Goal: Task Accomplishment & Management: Manage account settings

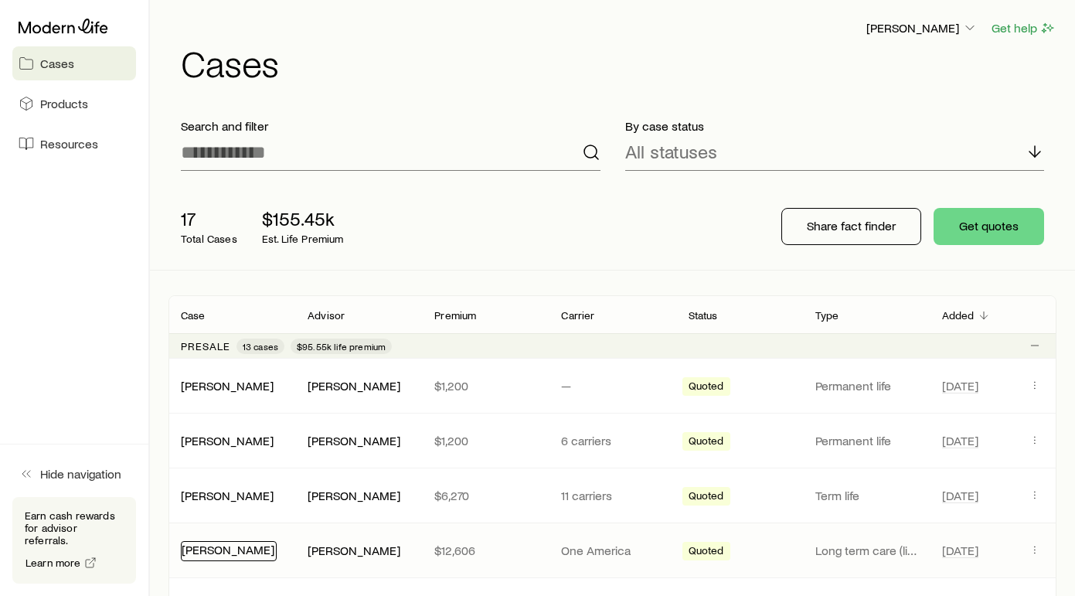
click at [226, 554] on link "[PERSON_NAME]" at bounding box center [228, 549] width 93 height 15
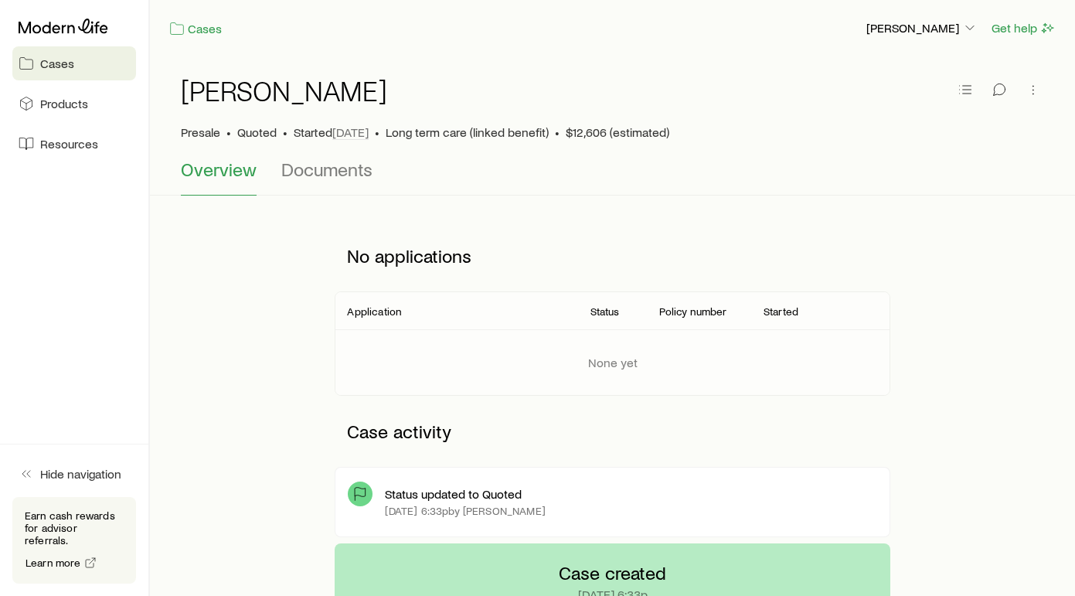
click at [826, 227] on div "No applications" at bounding box center [612, 255] width 555 height 71
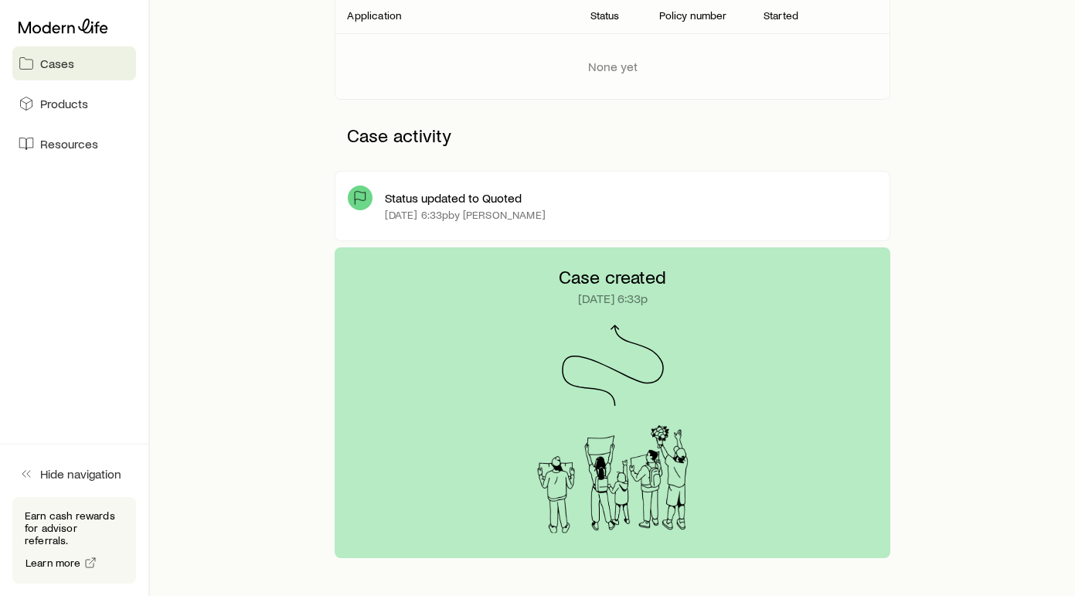
scroll to position [326, 0]
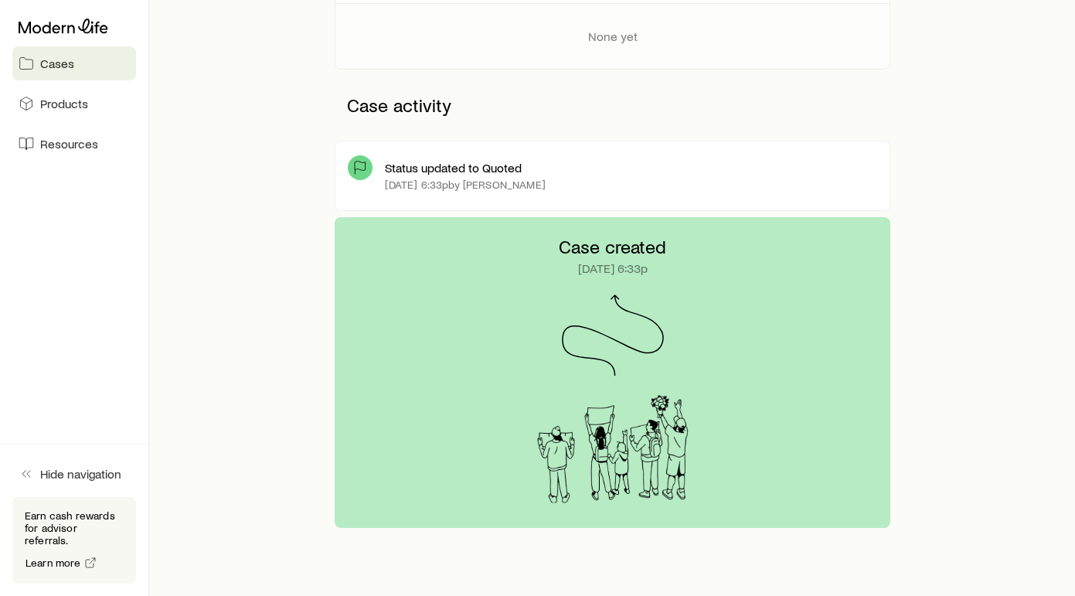
click at [943, 313] on div "Case created [DATE] 6:33p" at bounding box center [613, 372] width 888 height 311
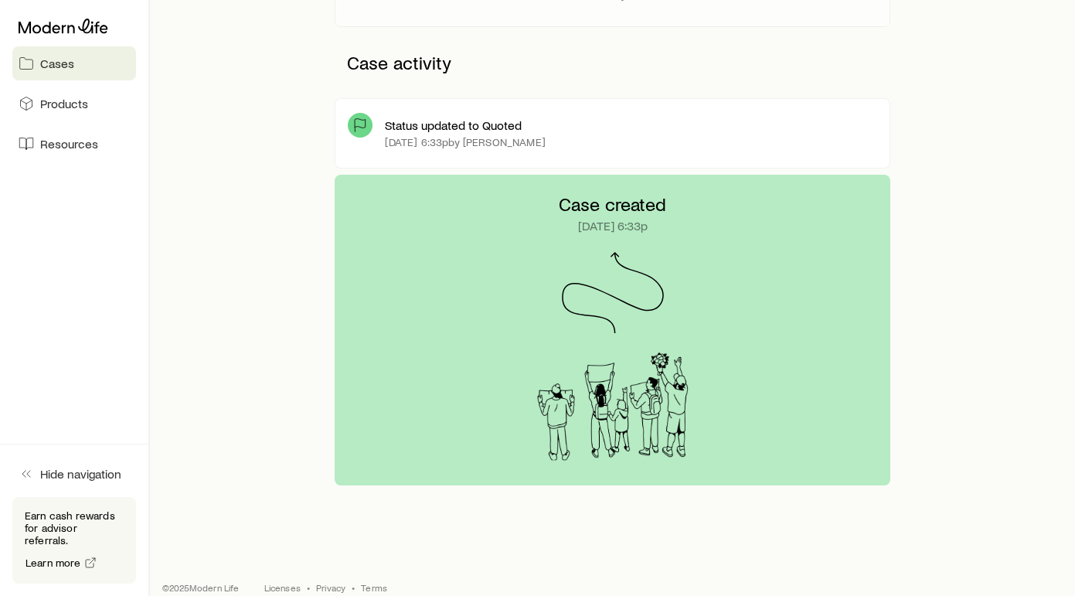
scroll to position [388, 0]
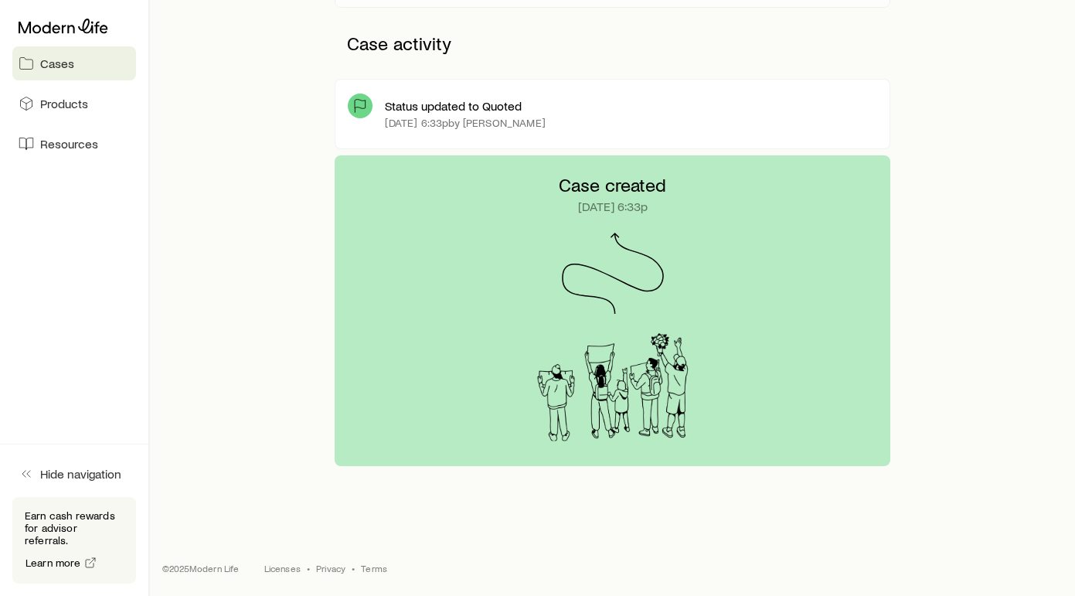
click at [826, 167] on div "Case created [DATE] 6:33p" at bounding box center [612, 310] width 555 height 311
click at [278, 163] on div "Case created [DATE] 6:33p" at bounding box center [613, 310] width 888 height 311
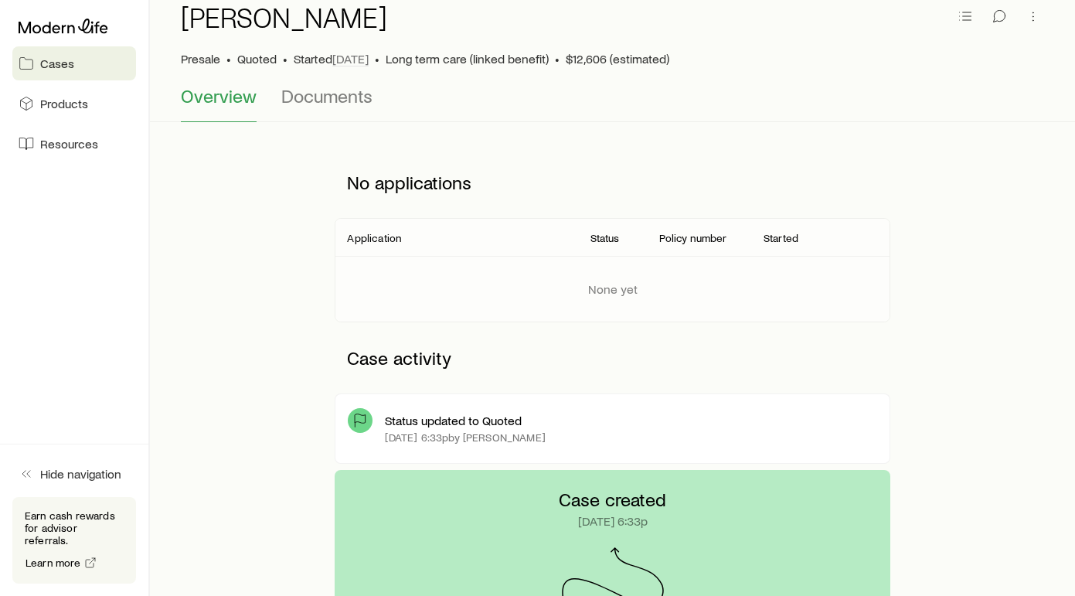
scroll to position [0, 0]
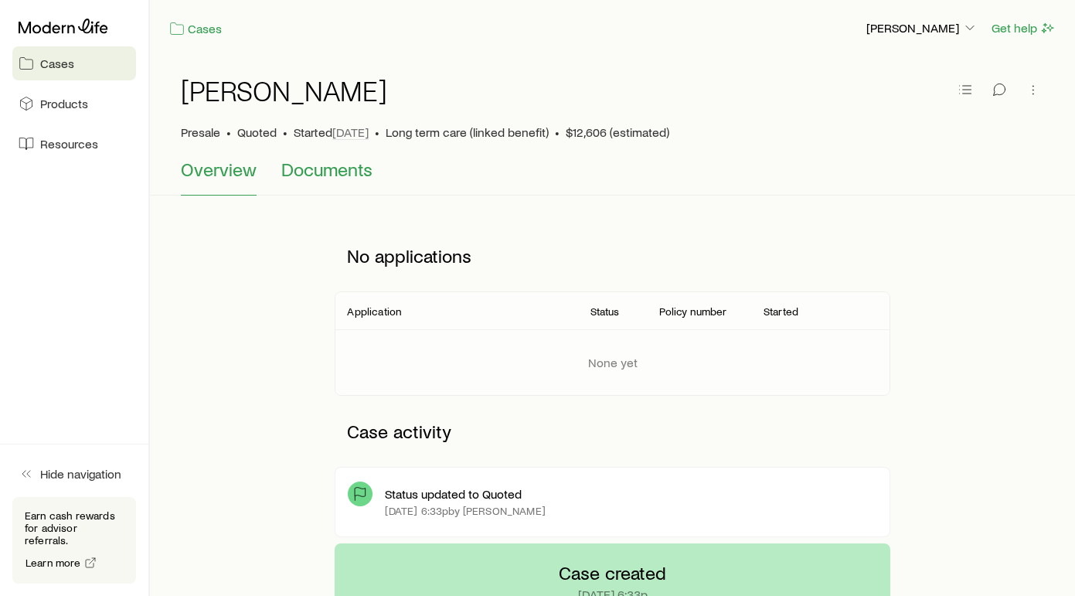
click at [318, 170] on span "Documents" at bounding box center [326, 169] width 91 height 22
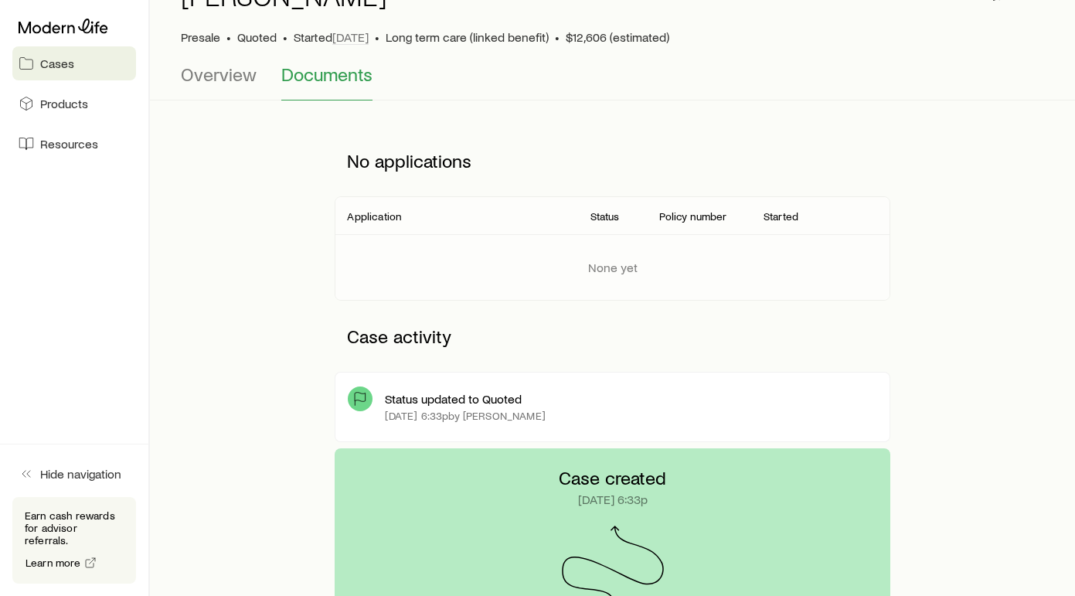
scroll to position [92, 0]
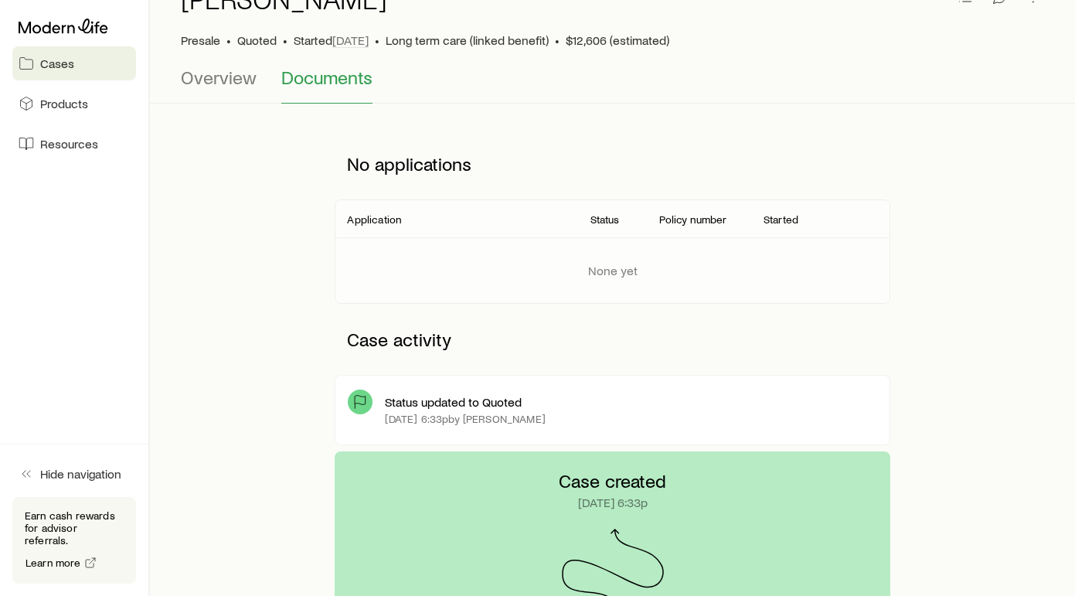
click at [502, 43] on span "Long term care (linked benefit)" at bounding box center [467, 39] width 163 height 15
click at [249, 91] on button "Overview" at bounding box center [219, 84] width 76 height 37
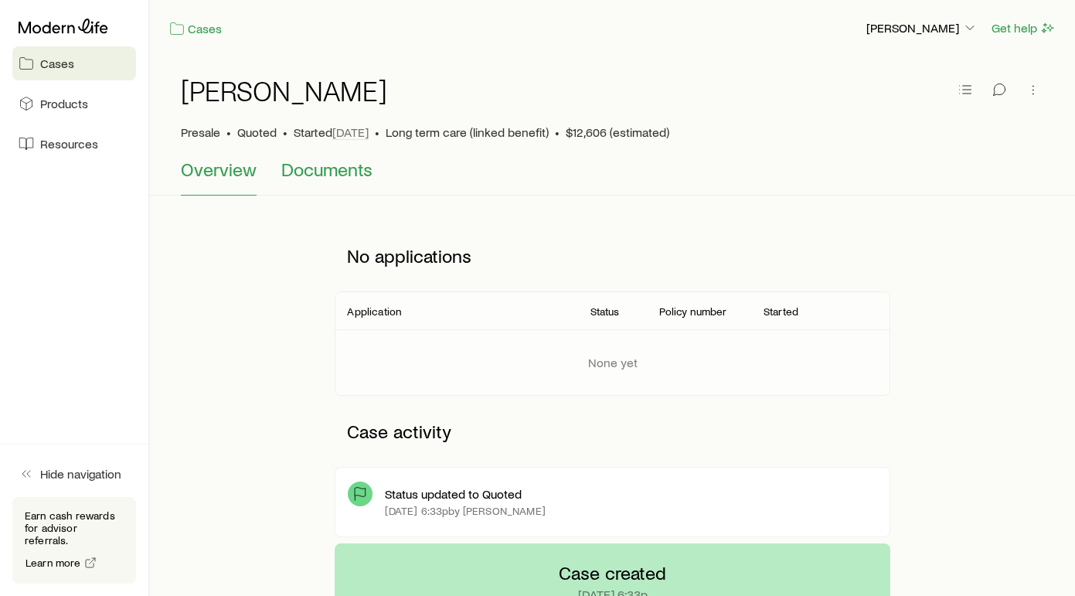
click at [337, 175] on span "Documents" at bounding box center [326, 169] width 91 height 22
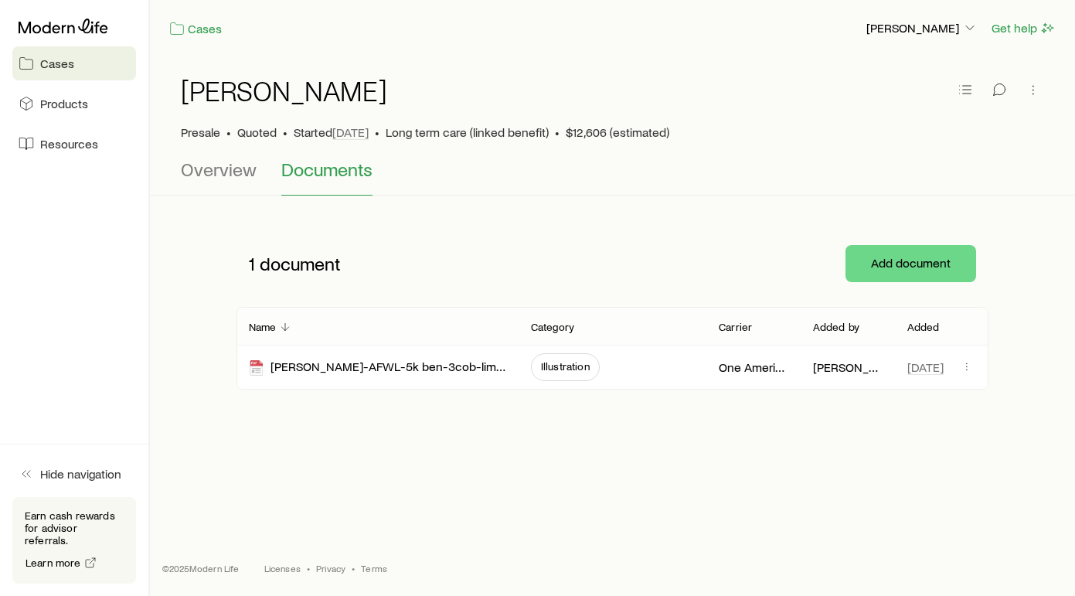
click at [526, 139] on span "Long term care (linked benefit)" at bounding box center [467, 131] width 163 height 15
click at [715, 189] on div "Overview Documents" at bounding box center [613, 176] width 864 height 37
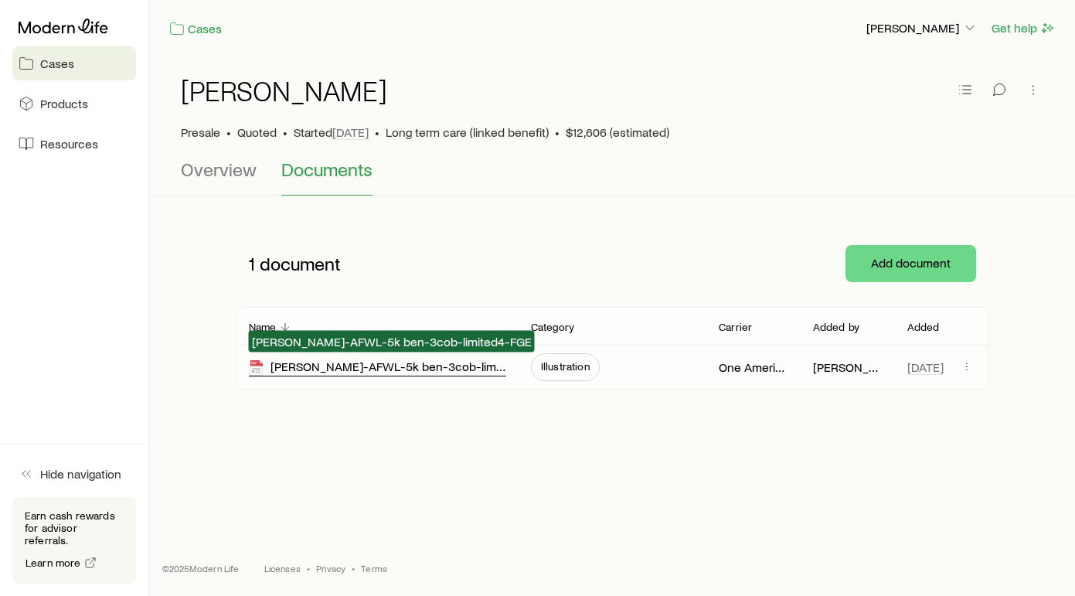
click at [384, 371] on div "[PERSON_NAME]-AFWL-5k ben-3cob-limited4-FGE" at bounding box center [377, 368] width 257 height 18
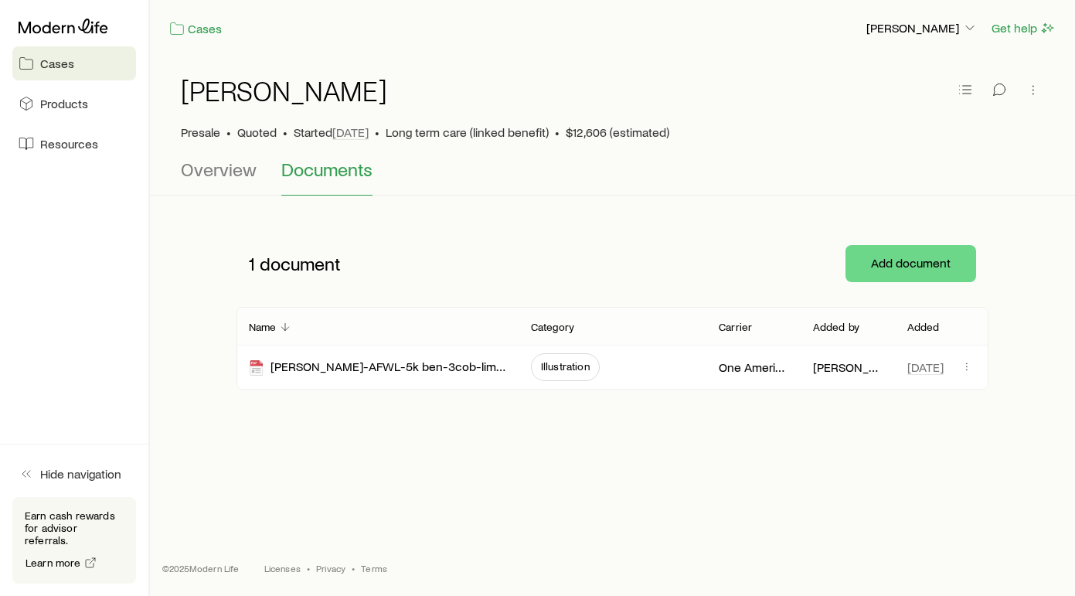
click at [635, 442] on div "Cases [PERSON_NAME] Get help [PERSON_NAME] Presale • Quoted • Started [DATE] • …" at bounding box center [612, 245] width 925 height 491
click at [455, 107] on div "[PERSON_NAME]" at bounding box center [613, 99] width 864 height 49
